Goal: Task Accomplishment & Management: Complete application form

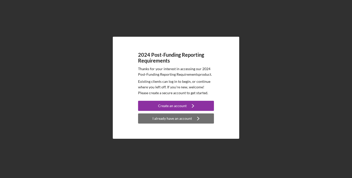
click at [168, 118] on div "I already have an account" at bounding box center [171, 118] width 39 height 10
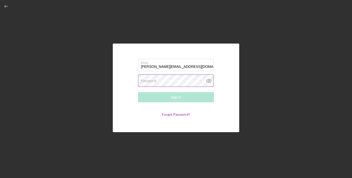
type input "[PERSON_NAME][EMAIL_ADDRESS][DOMAIN_NAME]"
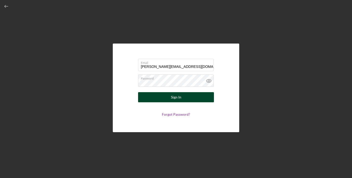
click at [159, 99] on button "Sign In" at bounding box center [176, 97] width 76 height 10
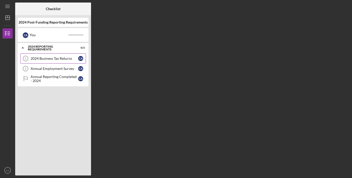
click at [70, 57] on div "2024 Business Tax Returns" at bounding box center [55, 58] width 48 height 4
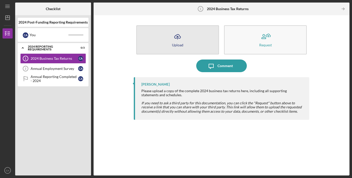
click at [177, 37] on line "button" at bounding box center [177, 37] width 0 height 3
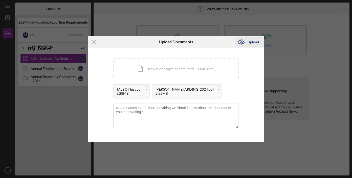
click at [256, 41] on div "Upload" at bounding box center [252, 42] width 11 height 10
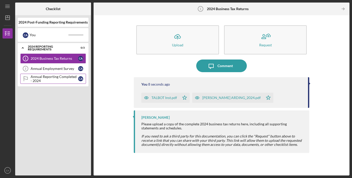
click at [63, 78] on div "Annual Reporting Completed - 2024" at bounding box center [55, 79] width 48 height 8
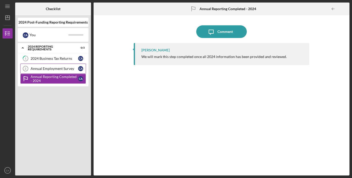
click at [57, 67] on div "Annual Employment Survey" at bounding box center [55, 68] width 48 height 4
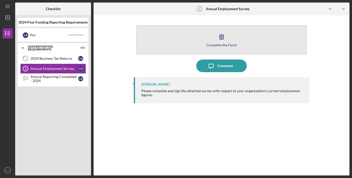
click at [222, 38] on icon "button" at bounding box center [221, 36] width 13 height 13
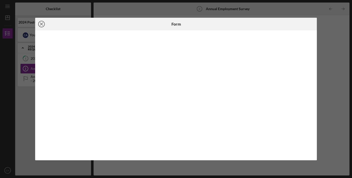
click at [42, 24] on line at bounding box center [41, 24] width 3 height 3
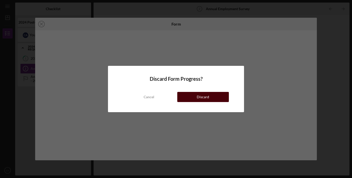
click at [197, 96] on div "Discard" at bounding box center [203, 97] width 12 height 10
